Goal: Obtain resource: Obtain resource

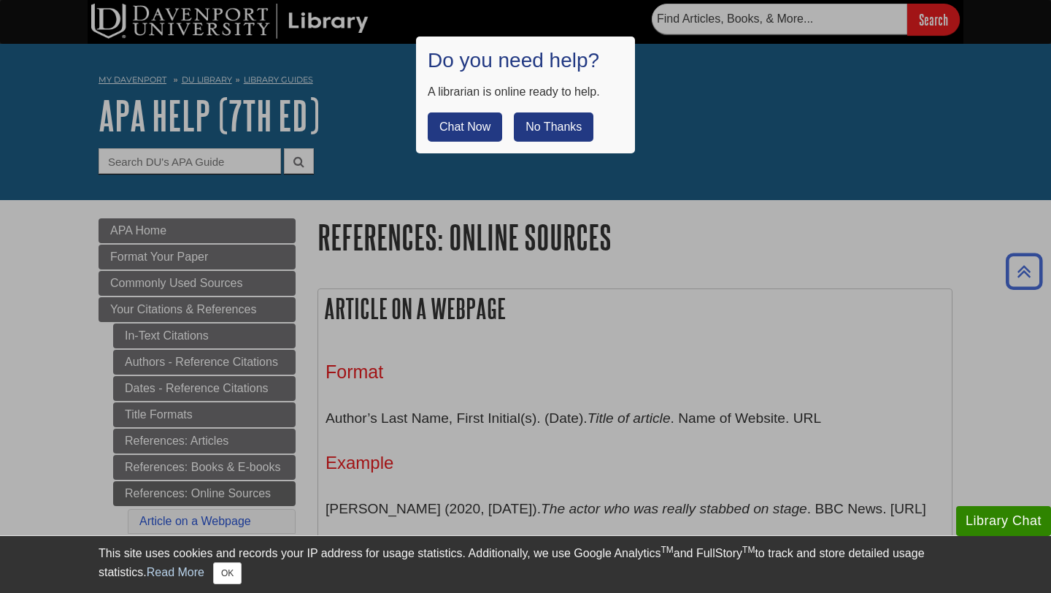
scroll to position [1522, 0]
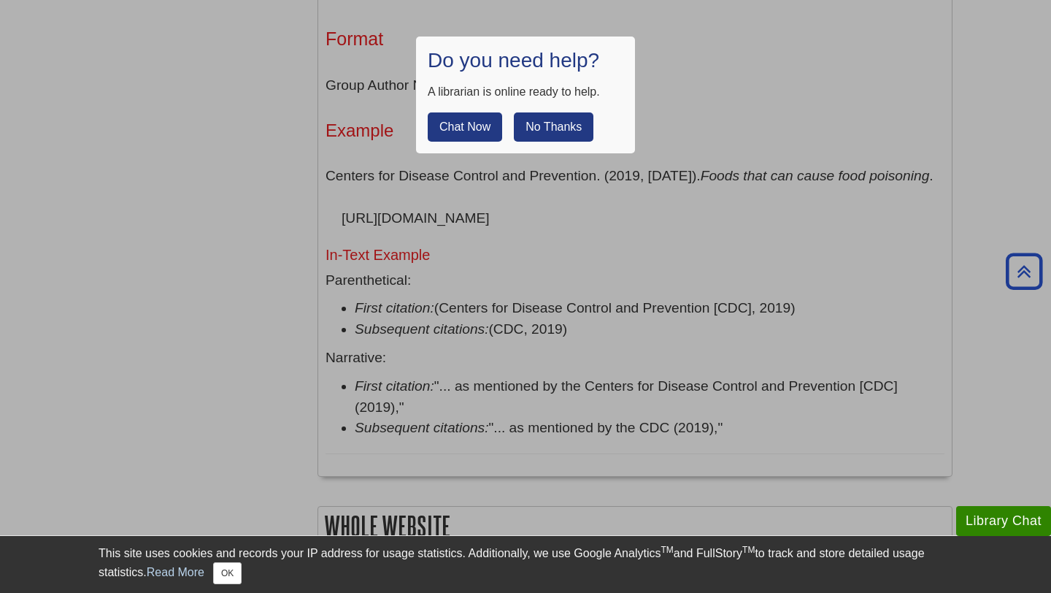
click at [578, 126] on button "No Thanks" at bounding box center [554, 126] width 80 height 29
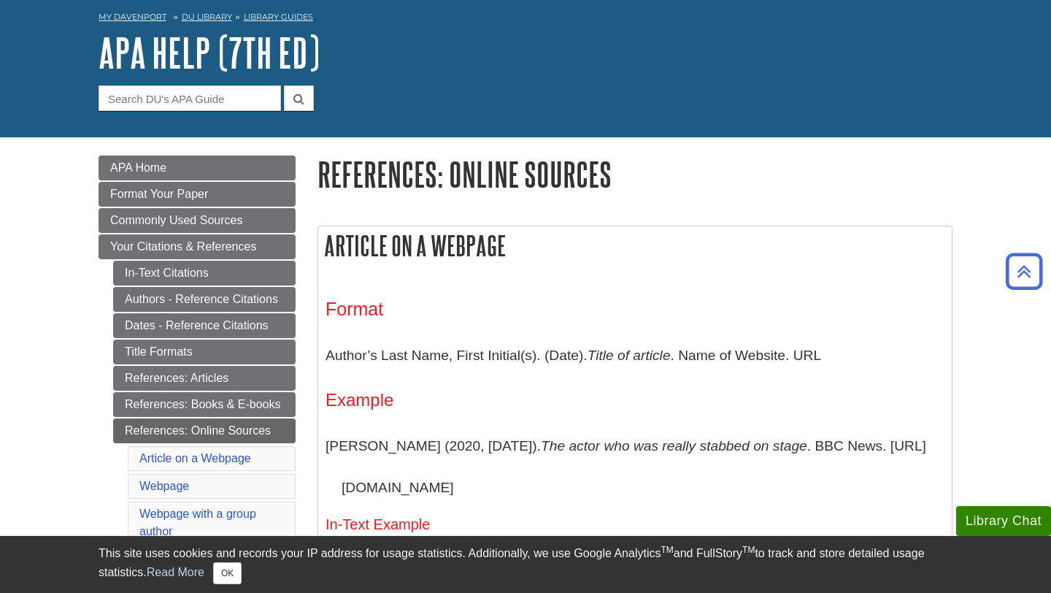
scroll to position [62, 0]
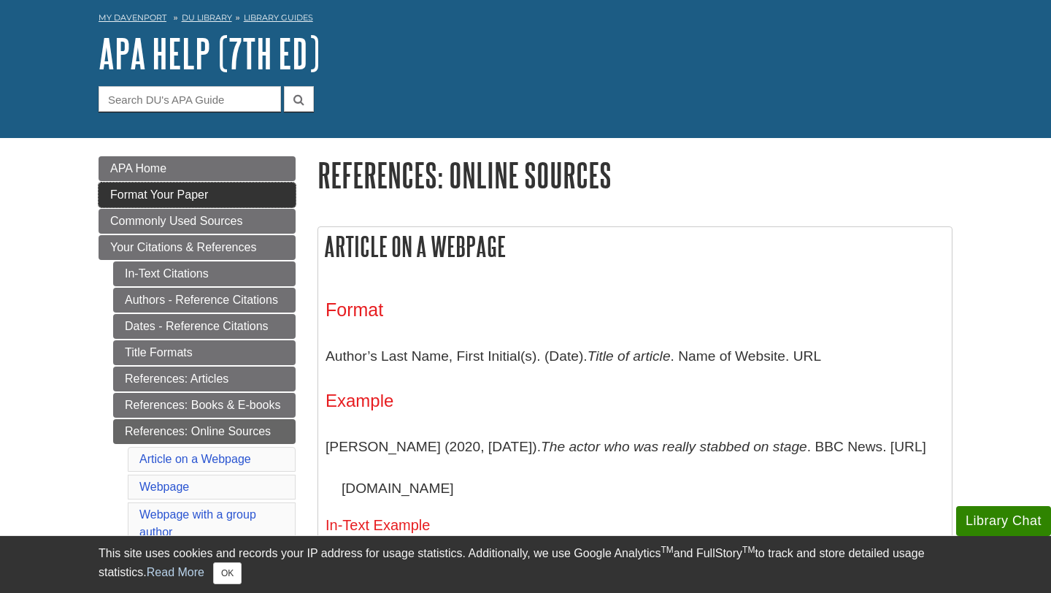
click at [156, 200] on span "Format Your Paper" at bounding box center [159, 194] width 98 height 12
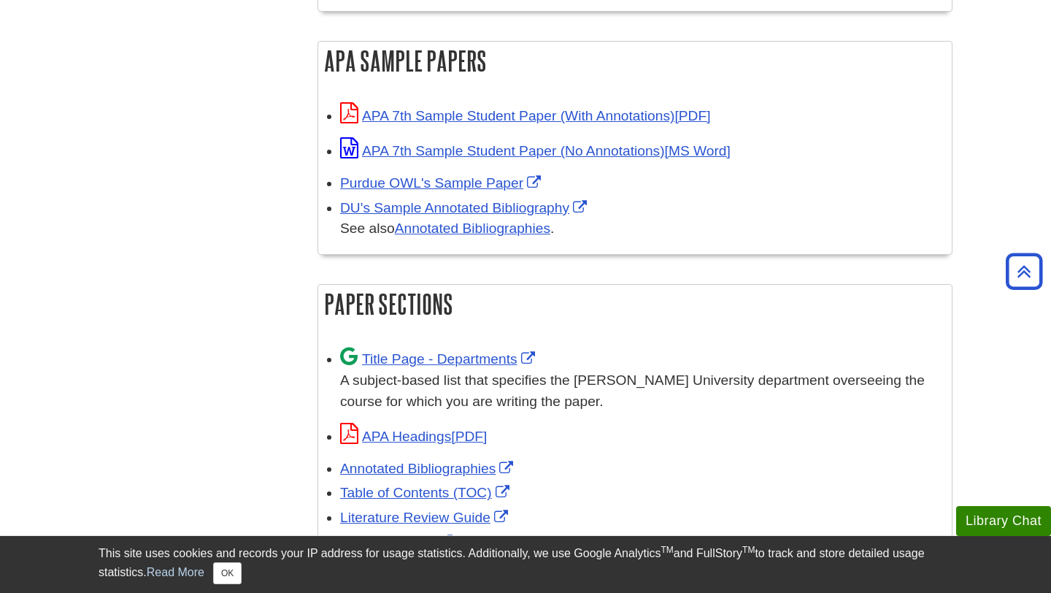
scroll to position [701, 0]
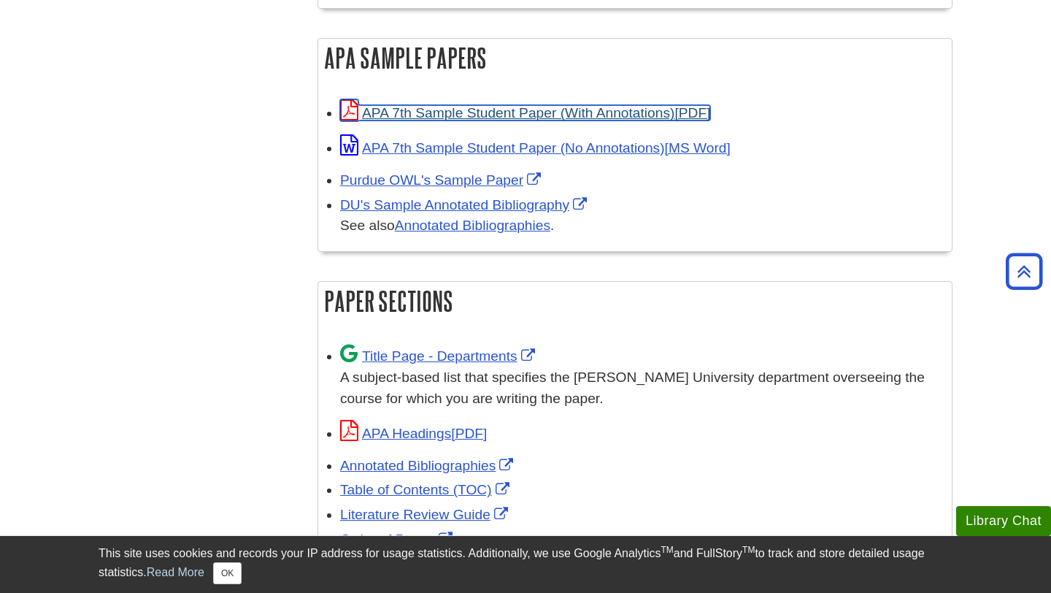
click at [607, 105] on link "APA 7th Sample Student Paper (With Annotations)" at bounding box center [525, 112] width 370 height 15
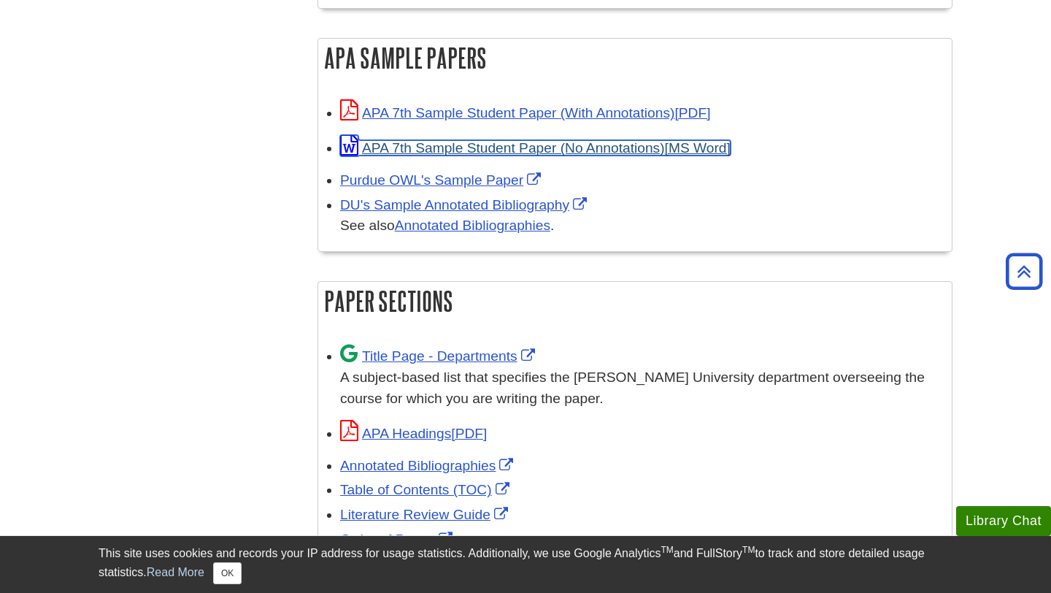
click at [534, 140] on link "APA 7th Sample Student Paper (No Annotations)" at bounding box center [535, 147] width 391 height 15
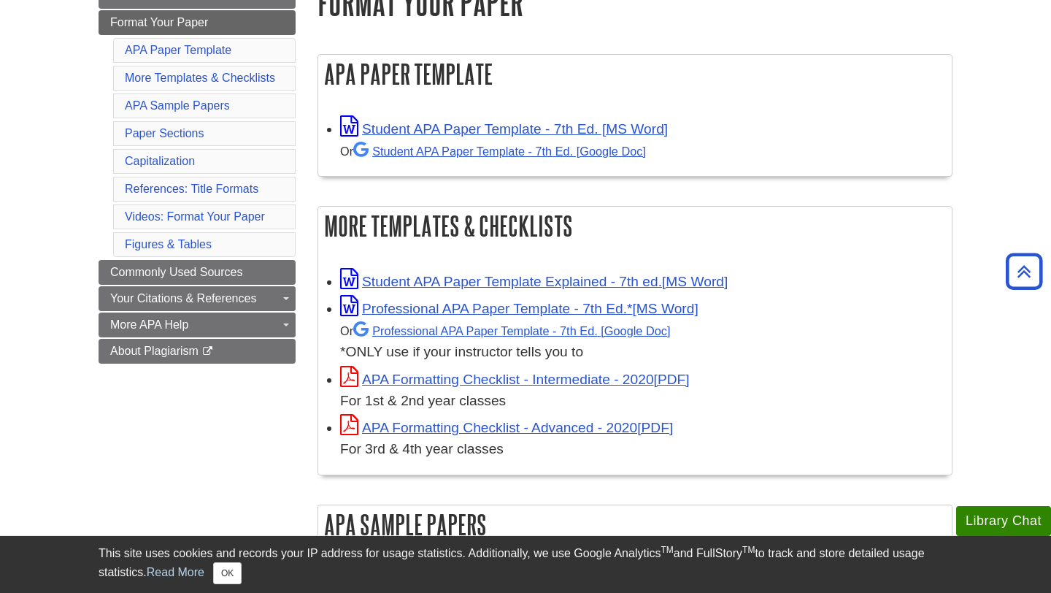
scroll to position [234, 0]
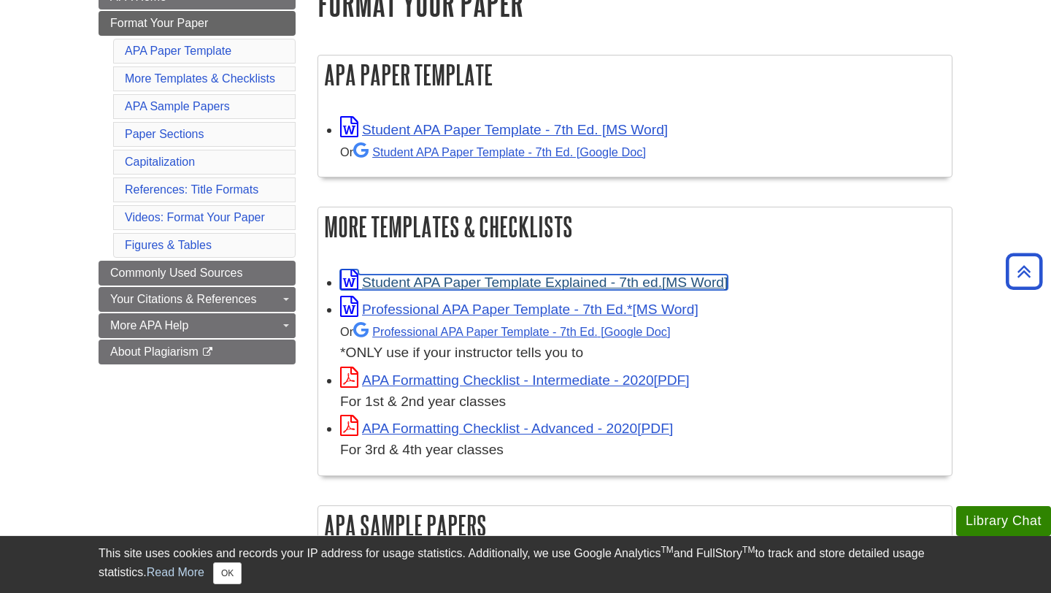
click at [594, 280] on link "Student APA Paper Template Explained - 7th ed." at bounding box center [534, 282] width 388 height 15
